Goal: Obtain resource: Download file/media

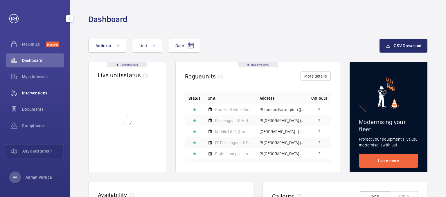
click at [46, 94] on span "Interventions" at bounding box center [43, 93] width 42 height 6
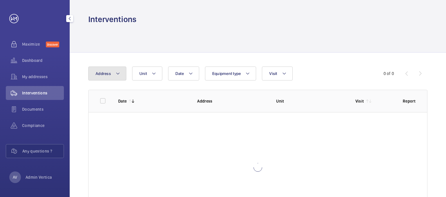
click at [120, 73] on button "Address" at bounding box center [107, 73] width 38 height 14
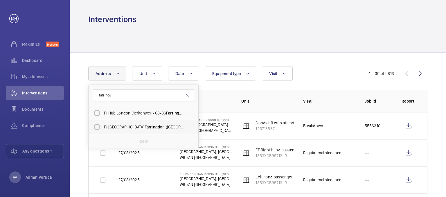
type input "farringd"
click at [137, 129] on span "PI London Farringd on ([GEOGRAPHIC_DATA]) - 24-[STREET_ADDRESS]" at bounding box center [144, 127] width 80 height 6
click at [103, 129] on input "PI London Farringd on ([GEOGRAPHIC_DATA]) - 24-[STREET_ADDRESS]" at bounding box center [97, 127] width 12 height 12
checkbox input "true"
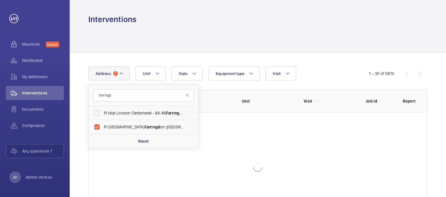
click at [200, 29] on div at bounding box center [257, 39] width 339 height 28
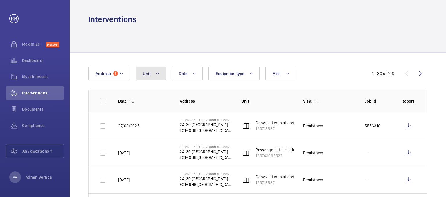
click at [158, 76] on mat-icon at bounding box center [157, 73] width 5 height 7
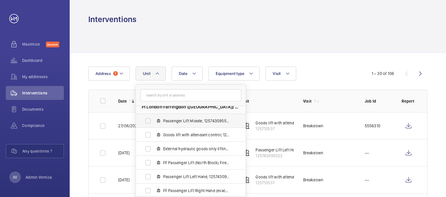
scroll to position [7, 0]
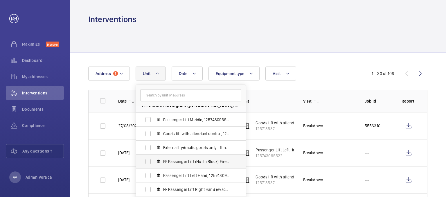
click at [176, 160] on span "FF Passenger Lift (North Block) Fire-fighting, 125743095521" at bounding box center [196, 161] width 67 height 6
click at [154, 160] on input "FF Passenger Lift (North Block) Fire-fighting, 125743095521" at bounding box center [148, 162] width 12 height 12
checkbox input "true"
click at [176, 121] on span "Passenger Lift Middle, 125743095523" at bounding box center [196, 120] width 67 height 6
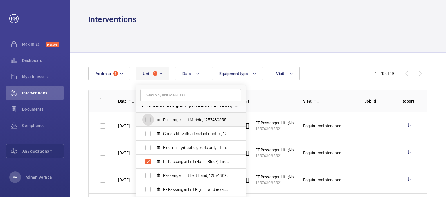
click at [154, 121] on input "Passenger Lift Middle, 125743095523" at bounding box center [148, 120] width 12 height 12
checkbox input "true"
click at [186, 186] on span "FF Passenger Lift Right Hand (evacuation), 125743095524" at bounding box center [196, 189] width 67 height 6
click at [154, 186] on input "FF Passenger Lift Right Hand (evacuation), 125743095524" at bounding box center [148, 189] width 12 height 12
checkbox input "true"
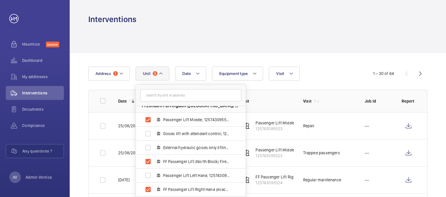
click at [256, 37] on div at bounding box center [257, 39] width 339 height 28
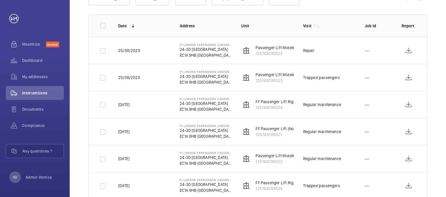
scroll to position [87, 0]
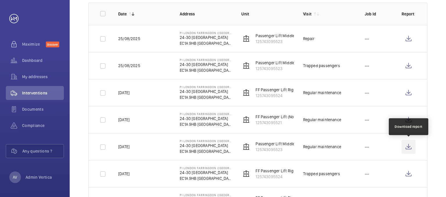
click at [408, 145] on wm-front-icon-button at bounding box center [408, 147] width 14 height 14
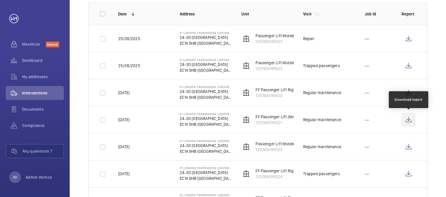
click at [407, 121] on wm-front-icon-button at bounding box center [408, 120] width 14 height 14
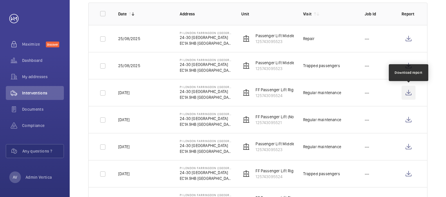
click at [405, 93] on wm-front-icon-button at bounding box center [408, 93] width 14 height 14
